Goal: Task Accomplishment & Management: Manage account settings

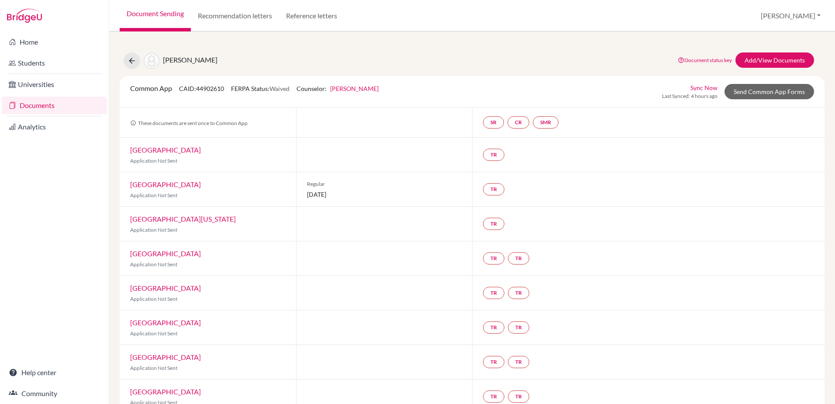
click at [134, 67] on button at bounding box center [132, 60] width 17 height 17
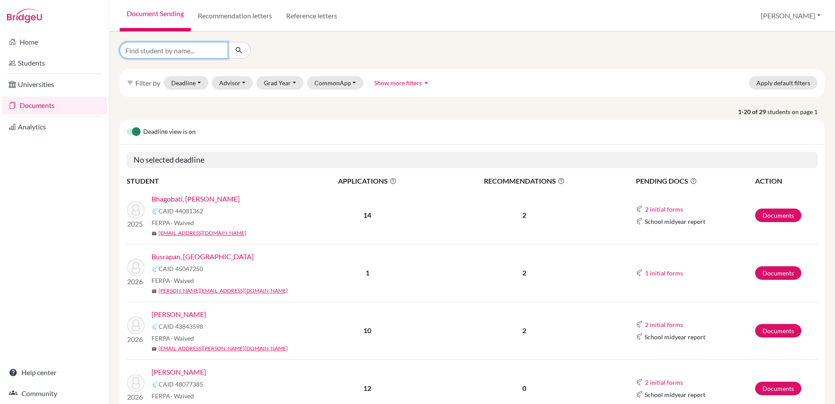
click at [184, 51] on input "Find student by name..." at bounding box center [174, 50] width 108 height 17
drag, startPoint x: 161, startPoint y: 51, endPoint x: 134, endPoint y: 50, distance: 27.1
click at [134, 50] on input "swah" at bounding box center [174, 50] width 108 height 17
type input "[PERSON_NAME]"
click button "submit" at bounding box center [239, 50] width 23 height 17
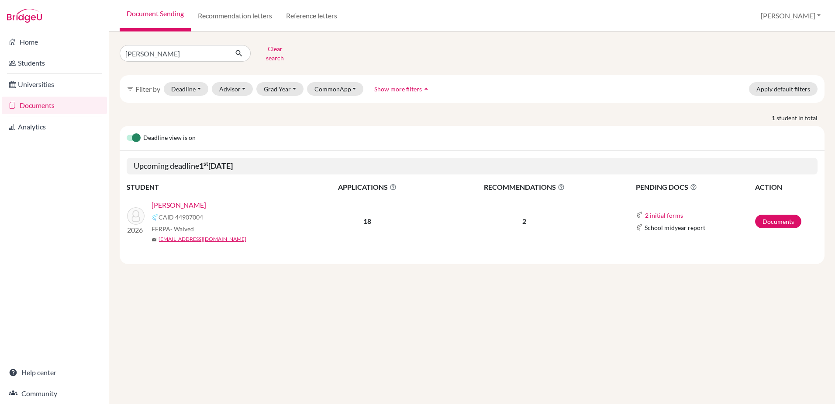
click at [181, 200] on link "[PERSON_NAME]" at bounding box center [179, 205] width 55 height 10
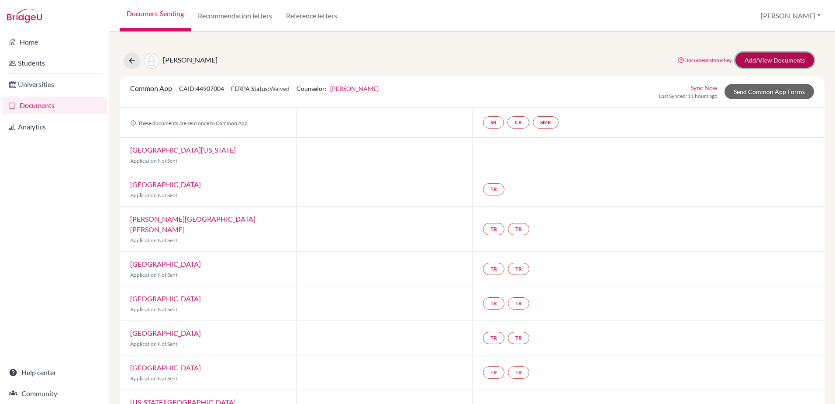
click at [771, 59] on link "Add/View Documents" at bounding box center [775, 59] width 79 height 15
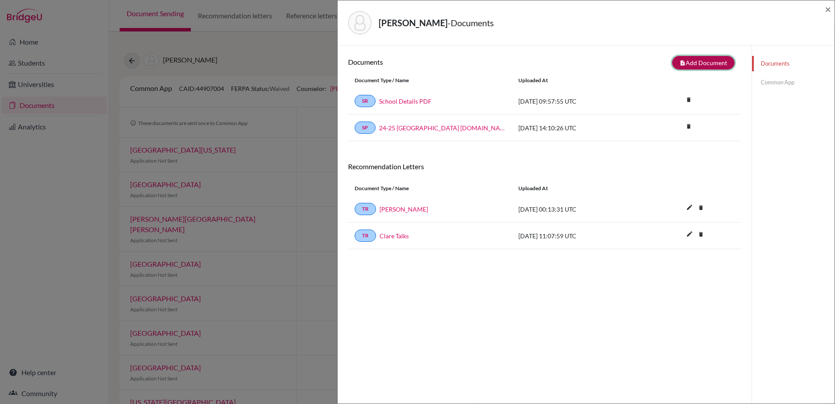
click at [693, 59] on button "note_add Add Document" at bounding box center [703, 63] width 62 height 14
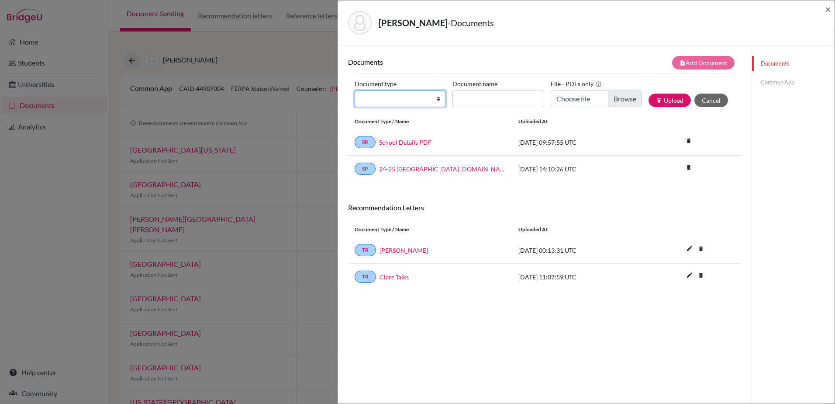
click at [442, 101] on select "Change explanation for Common App reports Counselor recommendation Internationa…" at bounding box center [400, 98] width 91 height 17
click at [530, 28] on div "Sawhney, Yash - Documents" at bounding box center [583, 23] width 470 height 24
click at [828, 10] on span "×" at bounding box center [828, 9] width 6 height 13
